Goal: Check status

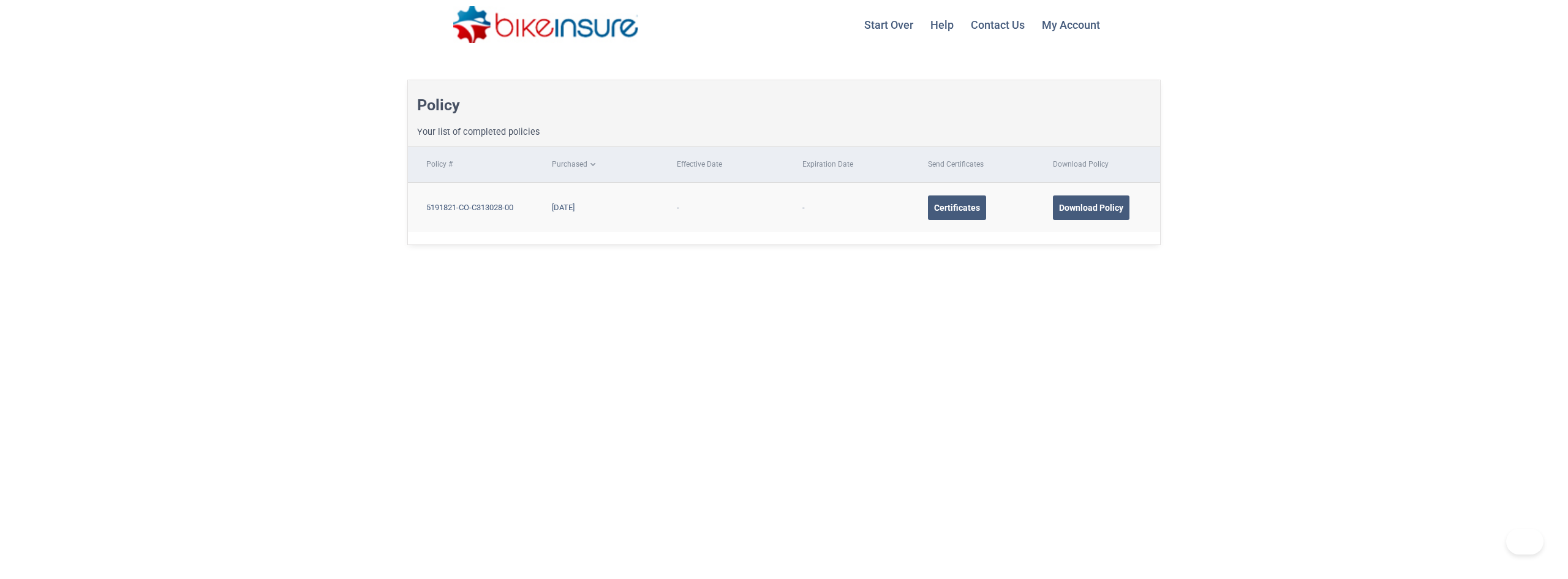
click at [743, 383] on div "Policy Your list of completed policies Policy # Purchased Effective Date Expira…" at bounding box center [784, 320] width 1568 height 542
click at [540, 32] on img at bounding box center [545, 25] width 185 height 37
click at [1057, 26] on link "My Account Logout" at bounding box center [1071, 24] width 73 height 49
click at [1067, 25] on link "My Account Logout" at bounding box center [1071, 24] width 73 height 49
click at [812, 64] on div "Policy Your list of completed policies Policy # Purchased Effective Date Expira…" at bounding box center [784, 320] width 1568 height 542
